Goal: Information Seeking & Learning: Learn about a topic

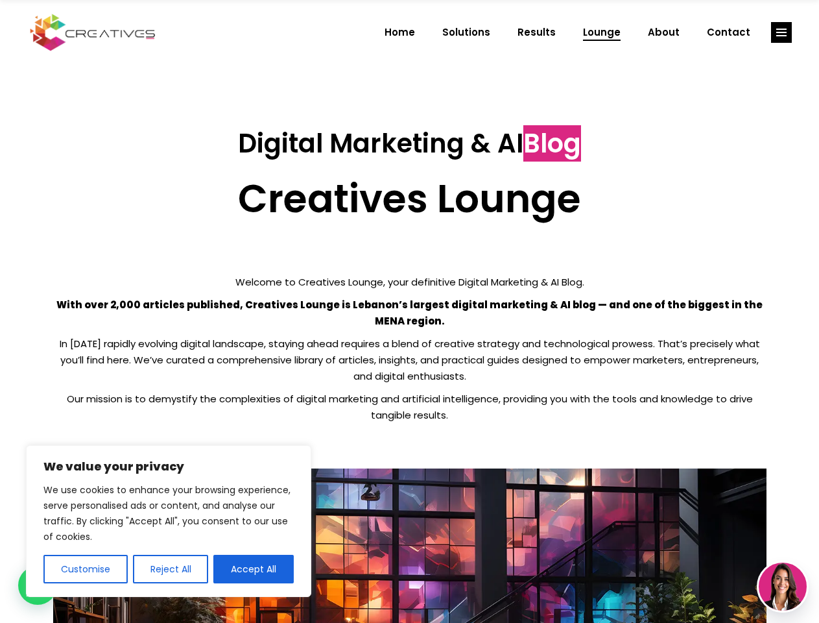
click at [409, 311] on p "With over 2,000 articles published, Creatives Lounge is Lebanon’s largest digit…" at bounding box center [410, 312] width 714 height 32
click at [85, 569] on button "Customise" at bounding box center [85, 569] width 84 height 29
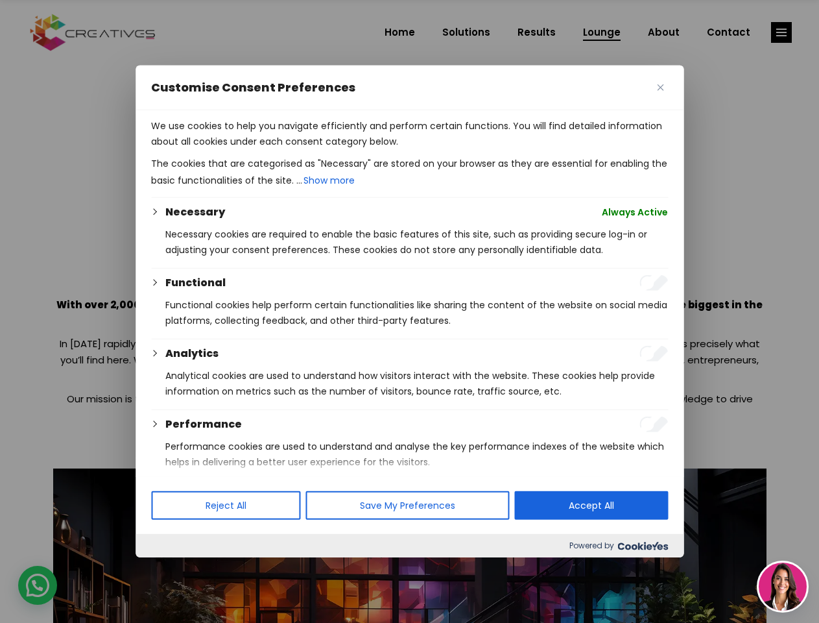
click at [170, 569] on div at bounding box center [409, 311] width 819 height 623
click at [254, 149] on p "We use cookies to help you navigate efficiently and perform certain functions. …" at bounding box center [409, 133] width 517 height 31
click at [782, 32] on div at bounding box center [409, 311] width 819 height 623
click at [783, 586] on img at bounding box center [783, 586] width 48 height 48
